Goal: Information Seeking & Learning: Learn about a topic

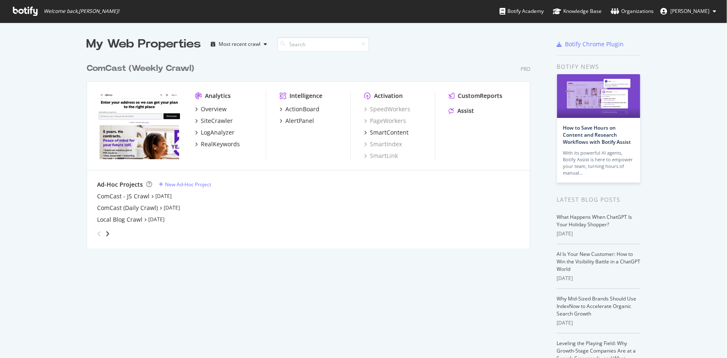
scroll to position [190, 445]
click at [134, 198] on div "ComCast - JS Crawl" at bounding box center [123, 196] width 53 height 8
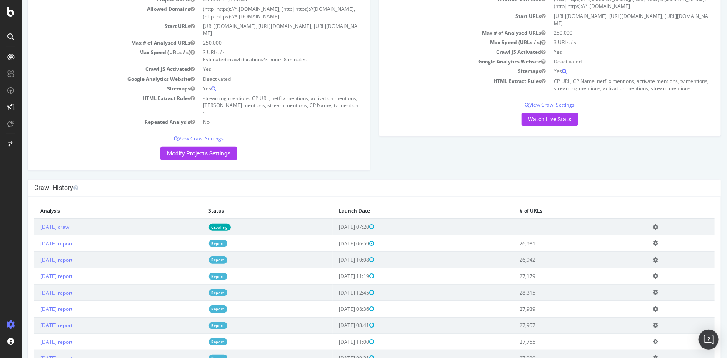
scroll to position [151, 0]
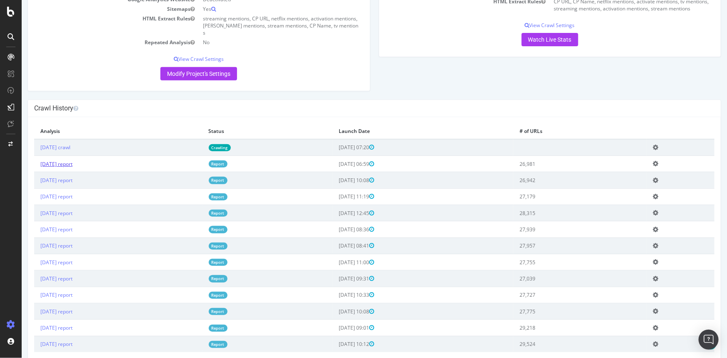
click at [64, 160] on link "[DATE] report" at bounding box center [56, 163] width 32 height 7
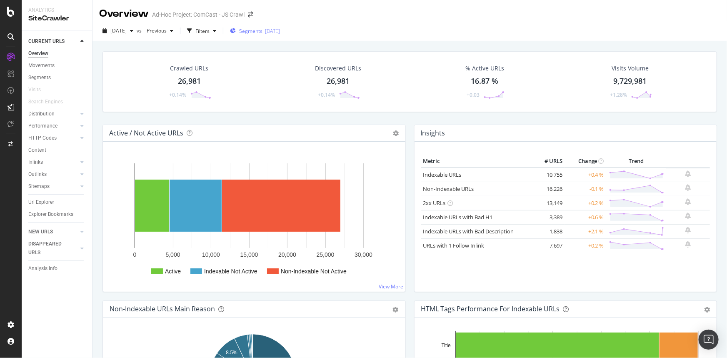
click at [280, 35] on div "Segments [DATE]" at bounding box center [255, 31] width 50 height 13
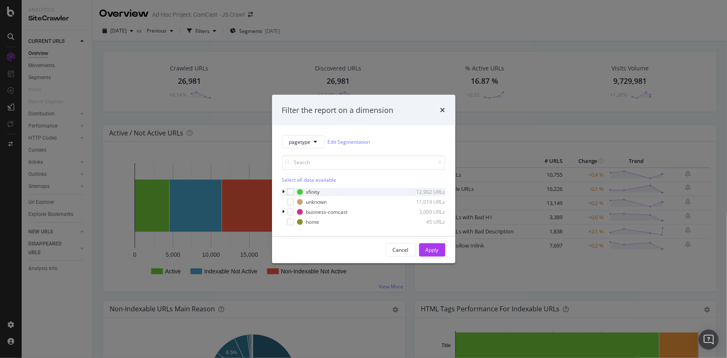
click at [283, 192] on icon "modal" at bounding box center [284, 192] width 3 height 5
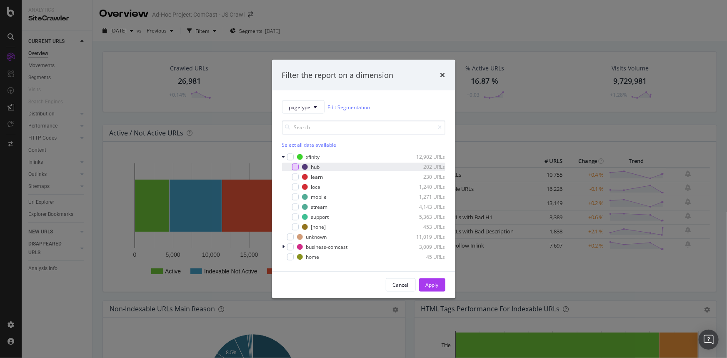
click at [292, 166] on div "modal" at bounding box center [295, 167] width 7 height 7
click at [437, 285] on div "Apply" at bounding box center [432, 284] width 13 height 7
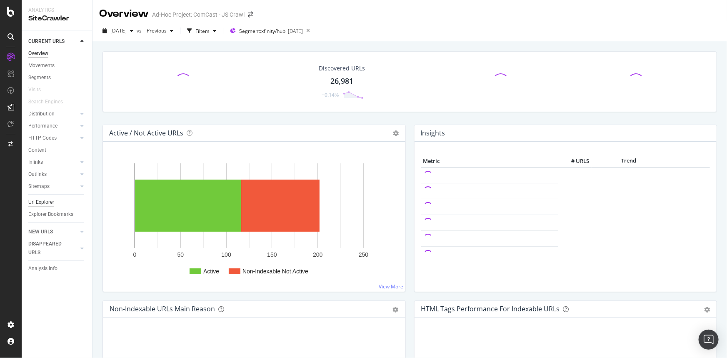
click at [42, 201] on div "Url Explorer" at bounding box center [41, 202] width 26 height 9
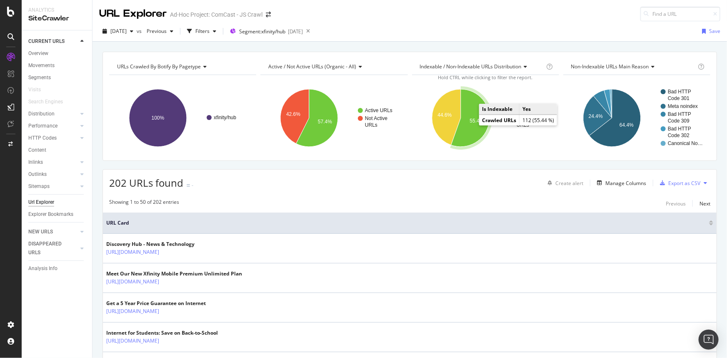
click at [472, 120] on text "55.4%" at bounding box center [477, 121] width 14 height 6
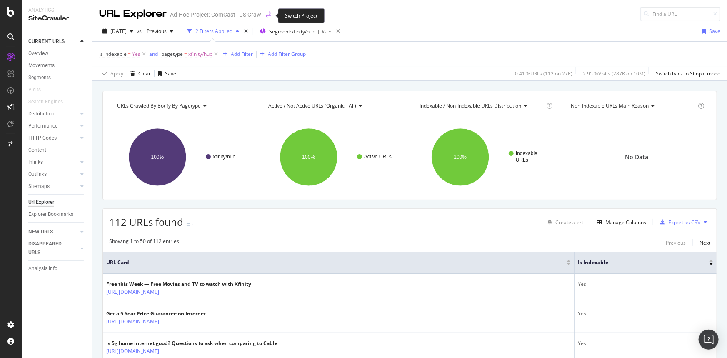
click at [268, 14] on icon "arrow-right-arrow-left" at bounding box center [268, 15] width 5 height 6
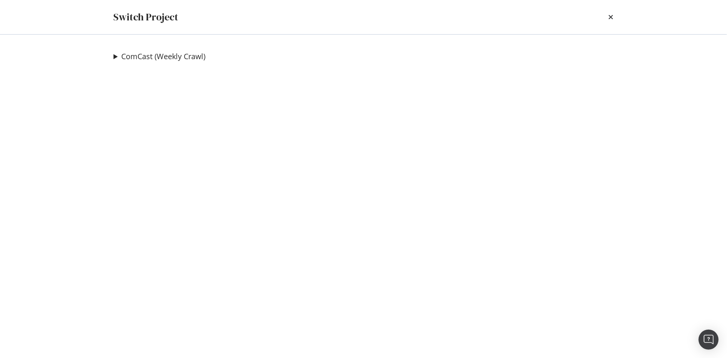
click at [113, 58] on div "ComCast (Weekly Crawl) ComCast - JS Crawl Ad-Hoc Project ComCast (Daily Crawl) …" at bounding box center [363, 196] width 533 height 323
click at [115, 58] on summary "ComCast (Weekly Crawl)" at bounding box center [160, 56] width 92 height 11
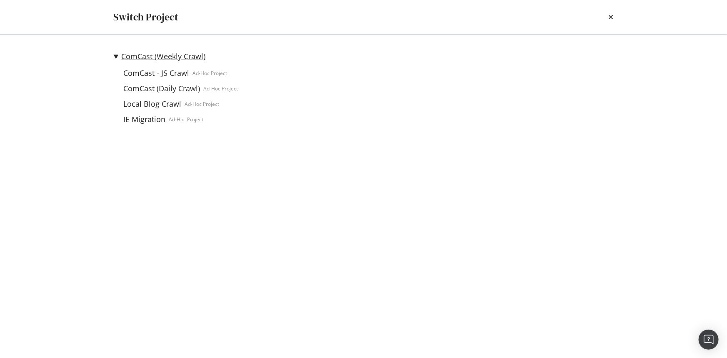
click at [164, 58] on link "ComCast (Weekly Crawl)" at bounding box center [164, 56] width 84 height 9
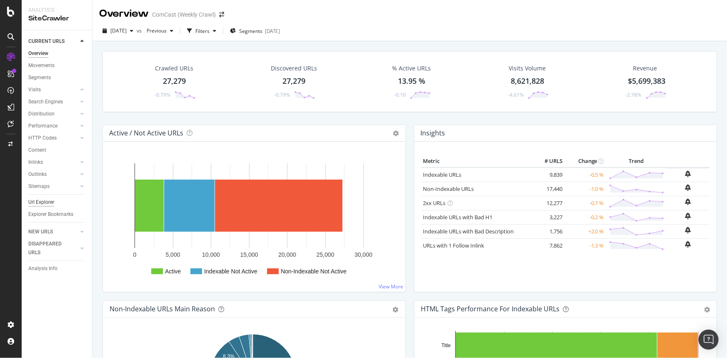
click at [43, 202] on div "Url Explorer" at bounding box center [41, 202] width 26 height 9
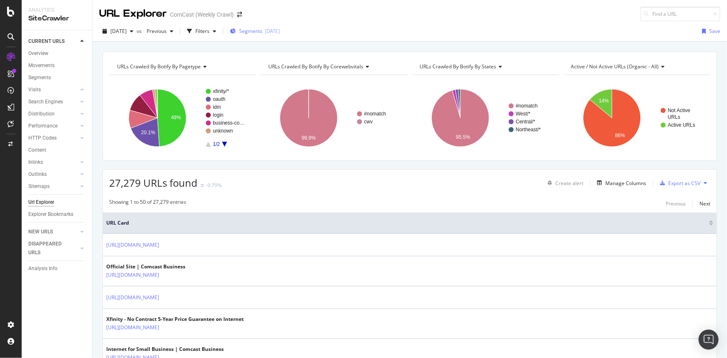
click at [263, 28] on span "Segments" at bounding box center [250, 31] width 23 height 7
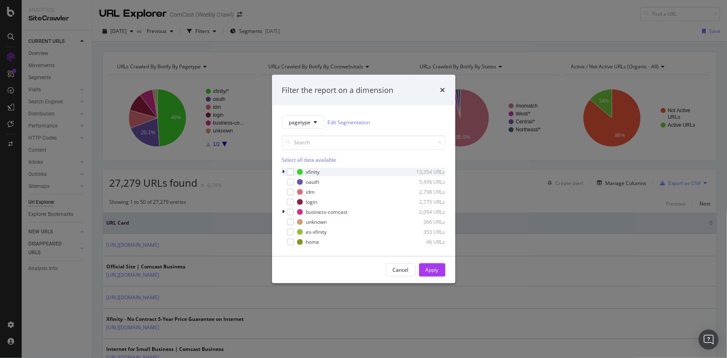
click at [285, 171] on icon "modal" at bounding box center [284, 172] width 3 height 5
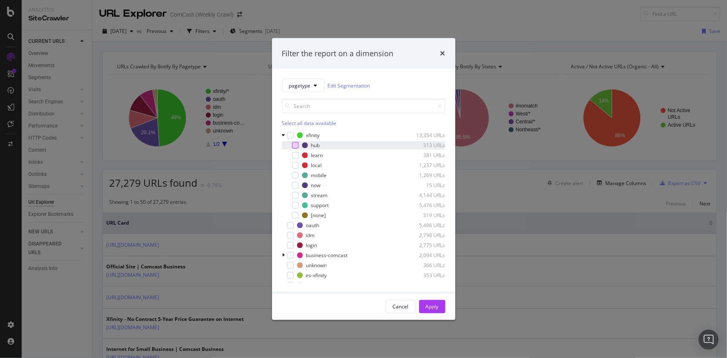
click at [297, 145] on div "modal" at bounding box center [295, 145] width 7 height 7
click at [433, 311] on div "Apply" at bounding box center [432, 306] width 13 height 13
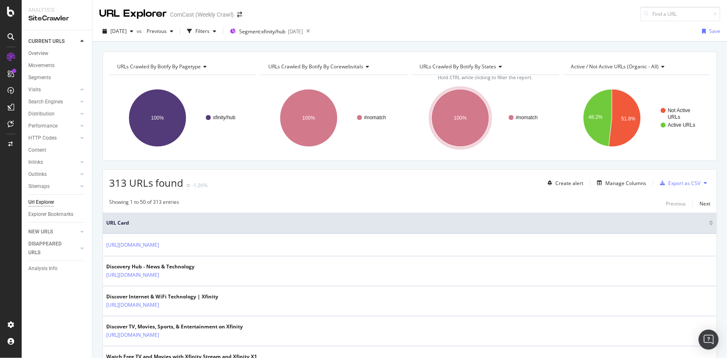
drag, startPoint x: 478, startPoint y: 253, endPoint x: 436, endPoint y: 23, distance: 233.4
click at [618, 180] on div "Manage Columns" at bounding box center [626, 183] width 41 height 7
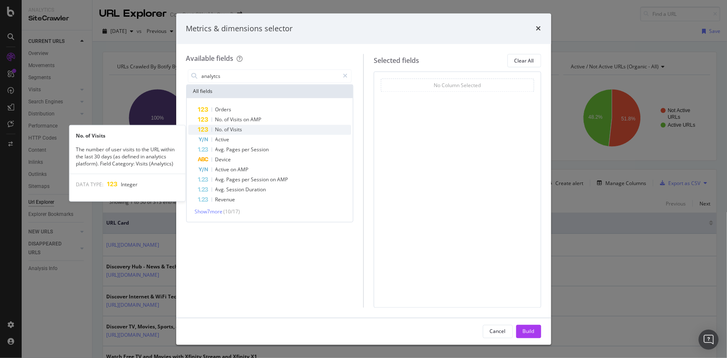
click at [262, 129] on div "No. of Visits" at bounding box center [274, 130] width 153 height 10
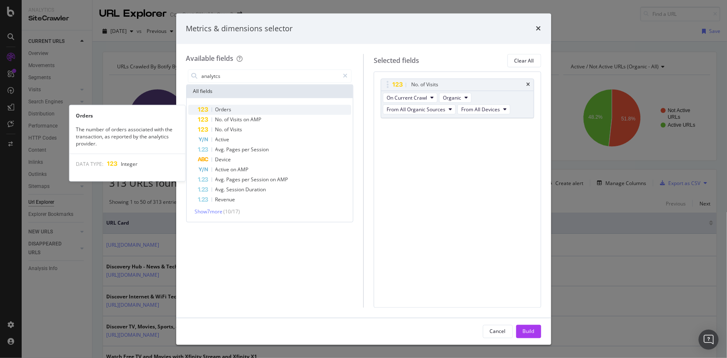
click at [237, 108] on div "Orders" at bounding box center [274, 110] width 153 height 10
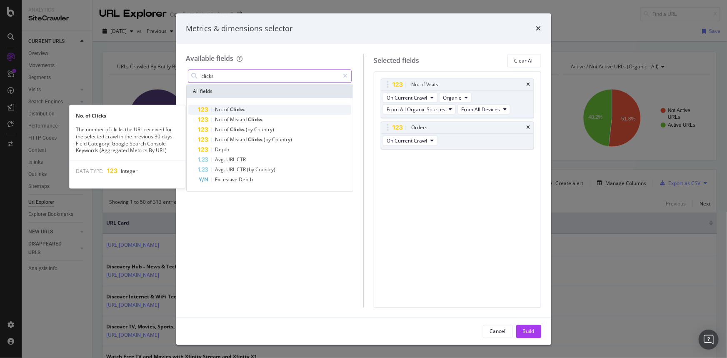
type input "clicks"
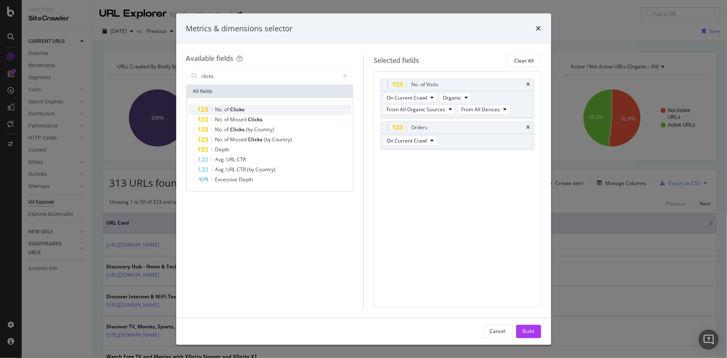
click at [245, 108] on div "No. of Clicks" at bounding box center [274, 110] width 153 height 10
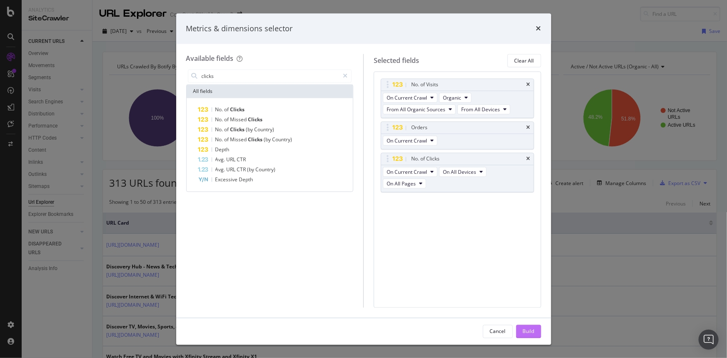
click at [528, 328] on div "Build" at bounding box center [529, 331] width 12 height 7
